Goal: Unclear

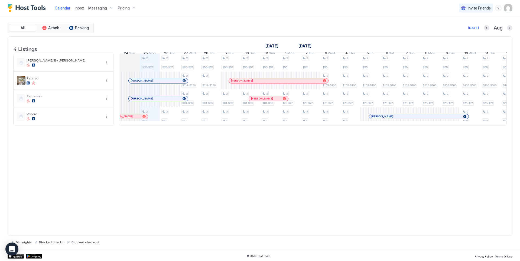
scroll to position [0, 301]
click at [253, 124] on div "2 $55-$57 2 $52 2 $55-$57 2 $52 2 $55-$57 2 $114-$120 2 $81-$85 2 $52 2 $55-$57…" at bounding box center [410, 89] width 1182 height 71
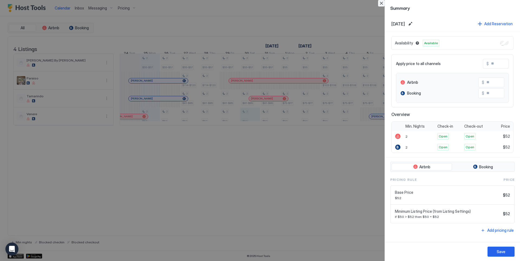
click at [383, 3] on button "Close" at bounding box center [381, 3] width 6 height 6
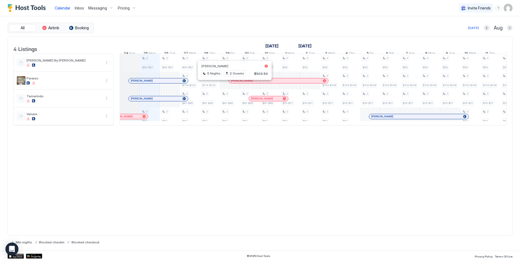
click at [232, 83] on div at bounding box center [232, 80] width 4 height 4
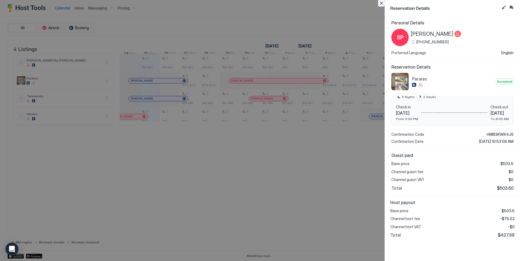
click at [380, 5] on button "Close" at bounding box center [381, 3] width 6 height 6
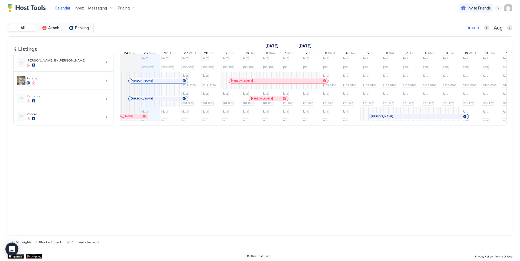
click at [231, 83] on div at bounding box center [231, 80] width 4 height 4
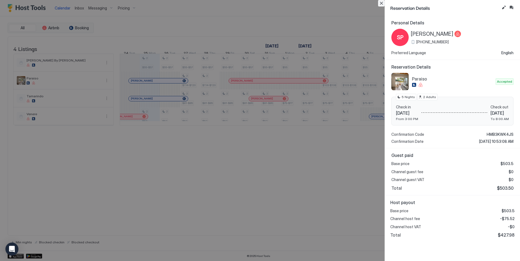
click at [383, 3] on button "Close" at bounding box center [381, 3] width 6 height 6
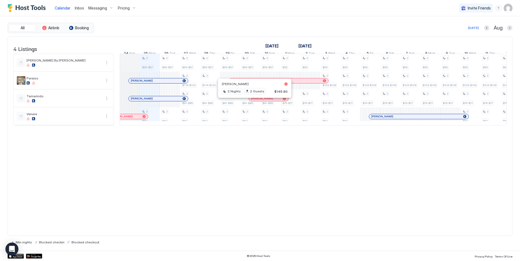
click at [252, 101] on div at bounding box center [252, 98] width 4 height 4
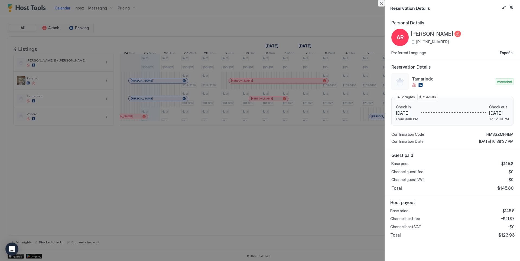
click at [381, 3] on button "Close" at bounding box center [381, 3] width 6 height 6
